Goal: Download file/media

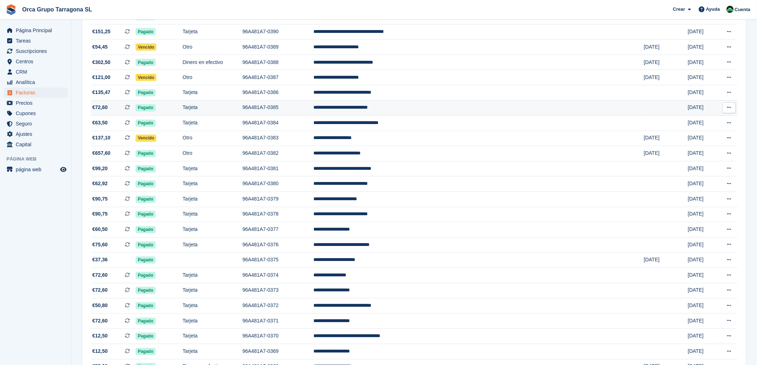
scroll to position [477, 0]
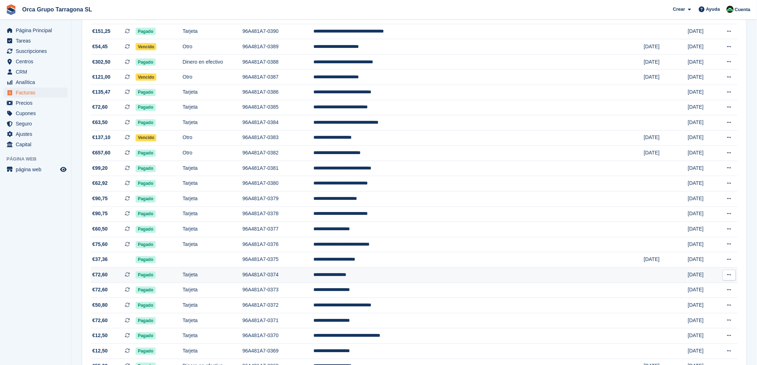
click at [418, 279] on td "**********" at bounding box center [479, 275] width 331 height 15
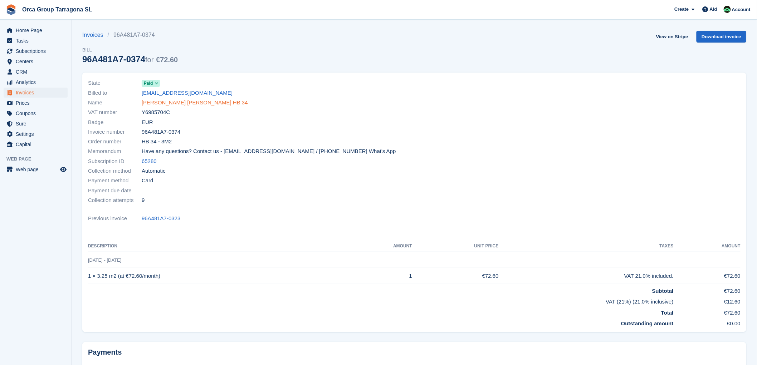
click at [166, 101] on font "SID ALI KARA HB 34" at bounding box center [195, 103] width 106 height 6
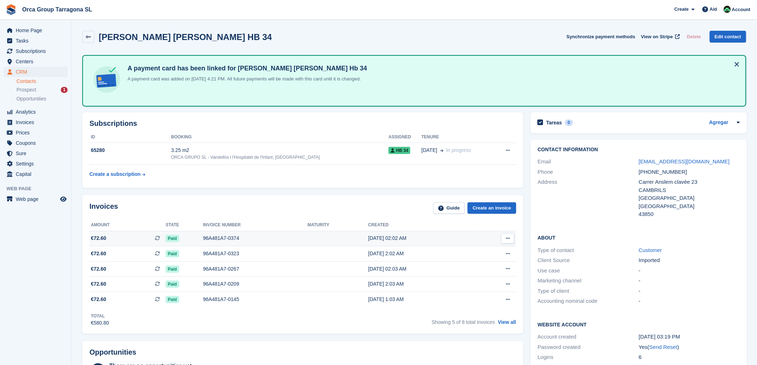
click at [507, 237] on icon at bounding box center [508, 238] width 4 height 5
click at [465, 251] on font "Download PDF" at bounding box center [469, 253] width 35 height 6
click at [29, 199] on font "Web page" at bounding box center [27, 200] width 23 height 6
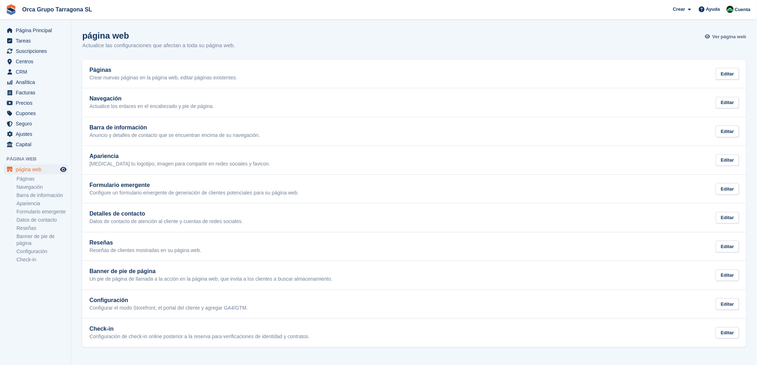
click at [725, 37] on span "Ver página web" at bounding box center [730, 36] width 34 height 7
